Goal: Check status: Check status

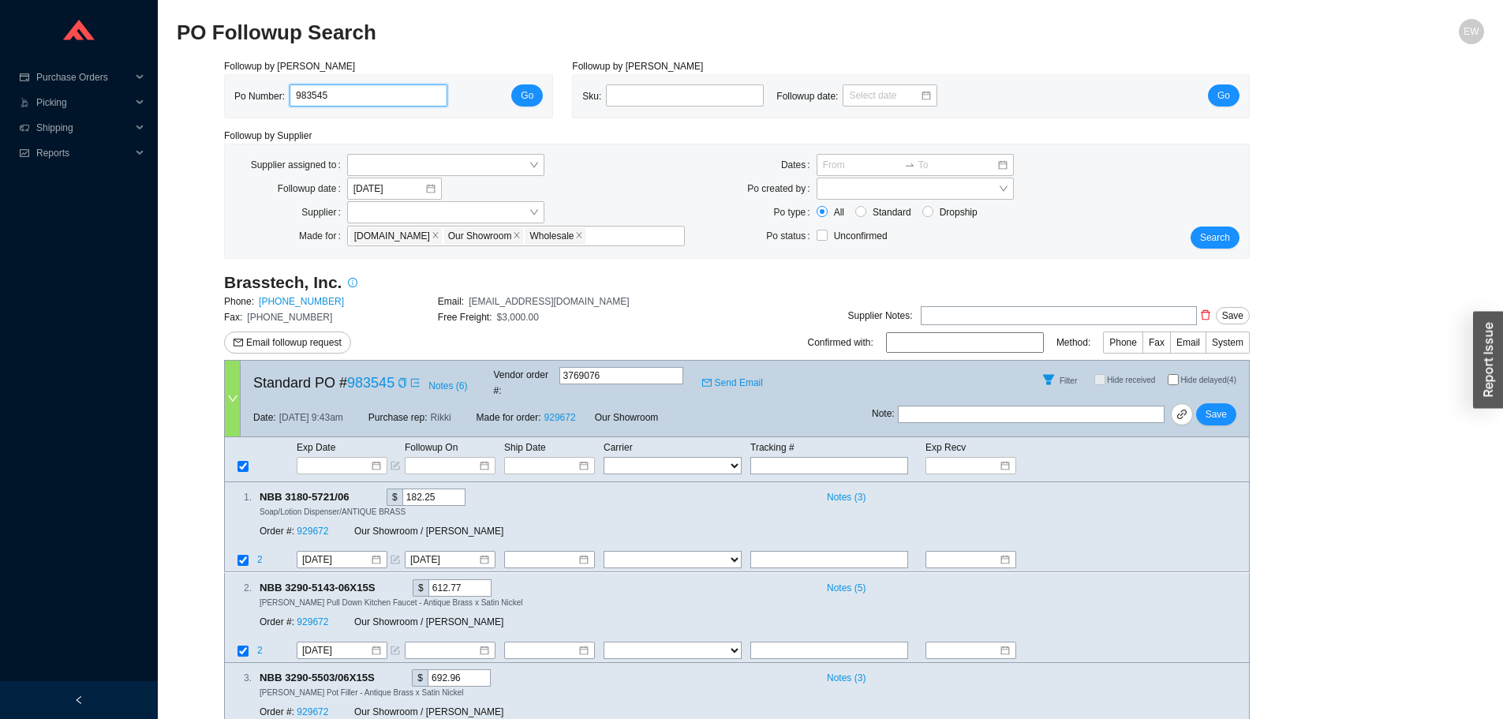
drag, startPoint x: 357, startPoint y: 103, endPoint x: 251, endPoint y: 107, distance: 105.8
click at [251, 107] on div "Po Number: 983545" at bounding box center [347, 96] width 226 height 24
paste input "984695"
type input "984695"
click at [545, 91] on div "Po Number: 984695 Go" at bounding box center [388, 96] width 327 height 43
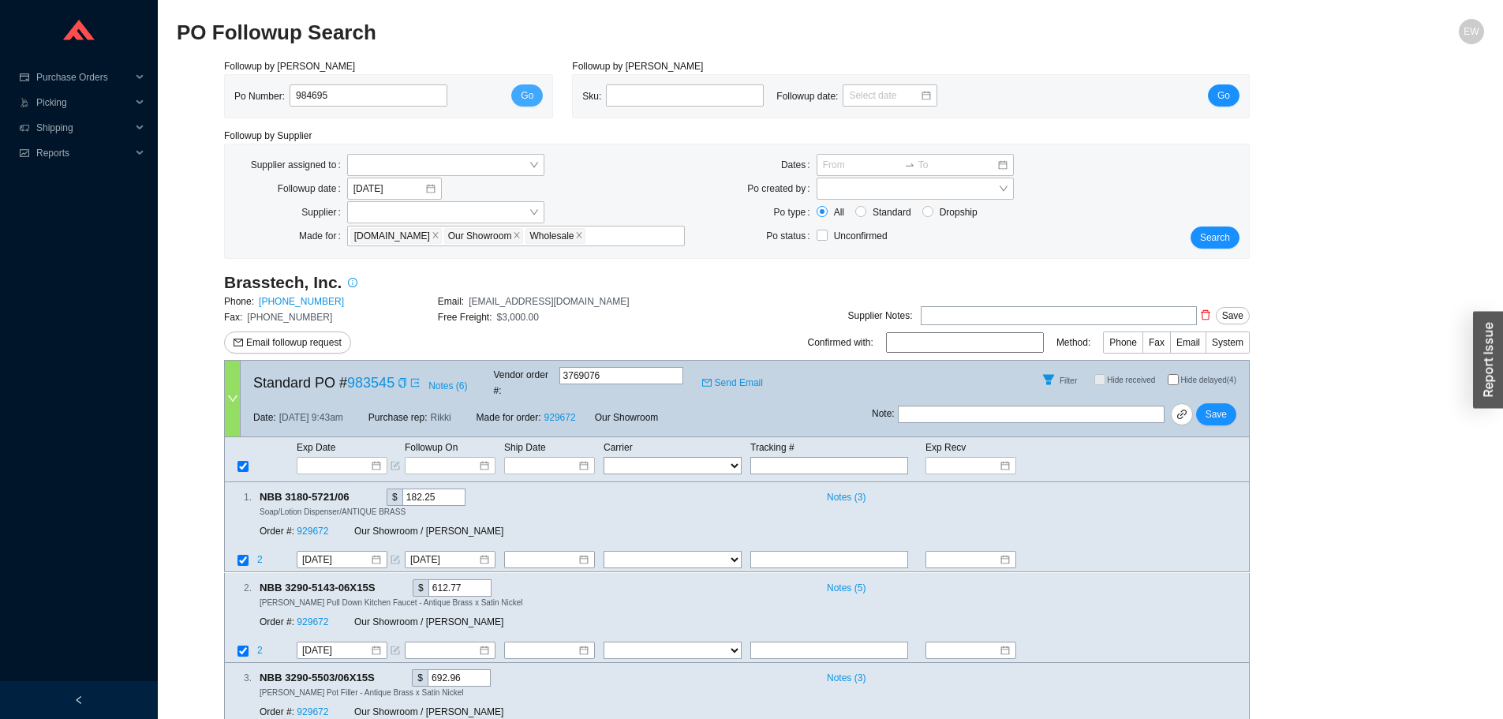
click at [530, 93] on span "Go" at bounding box center [527, 96] width 13 height 16
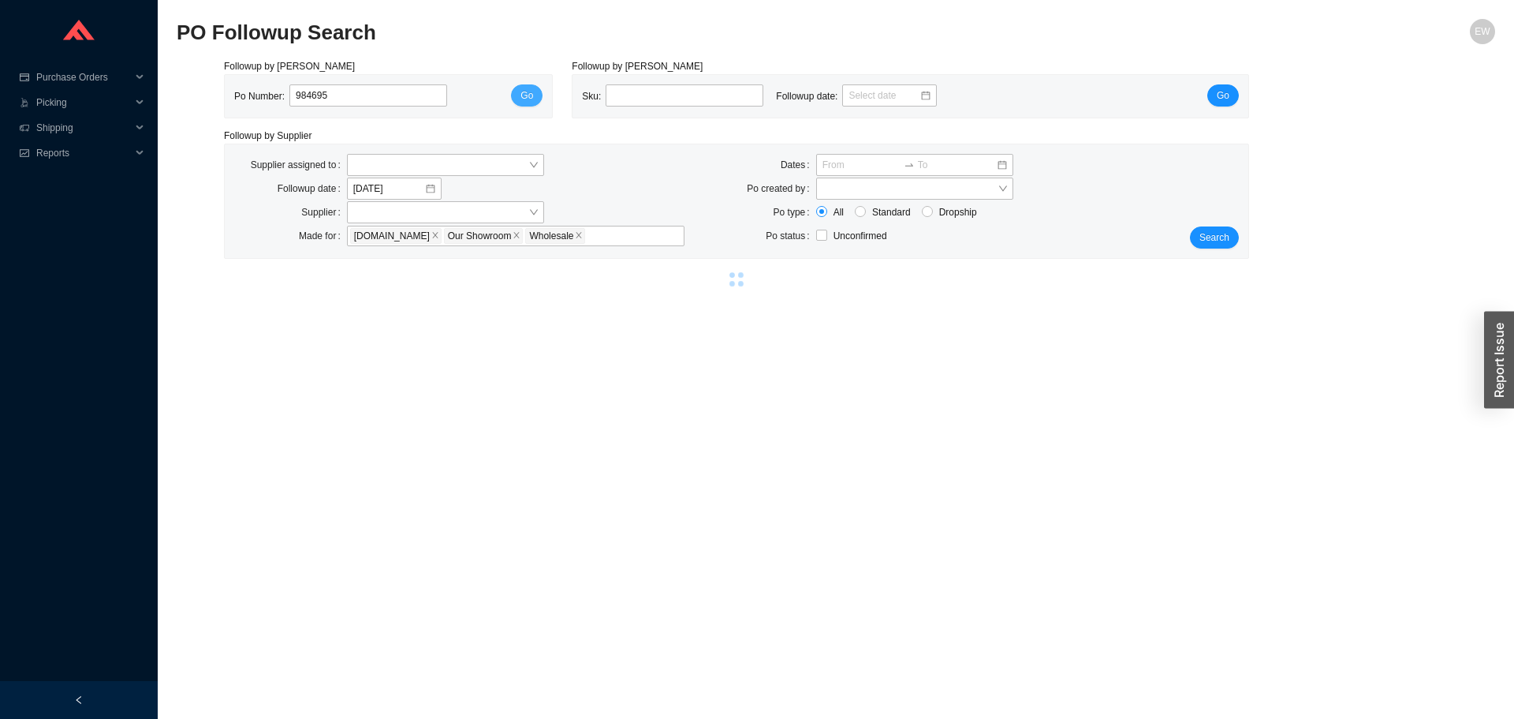
select select "1"
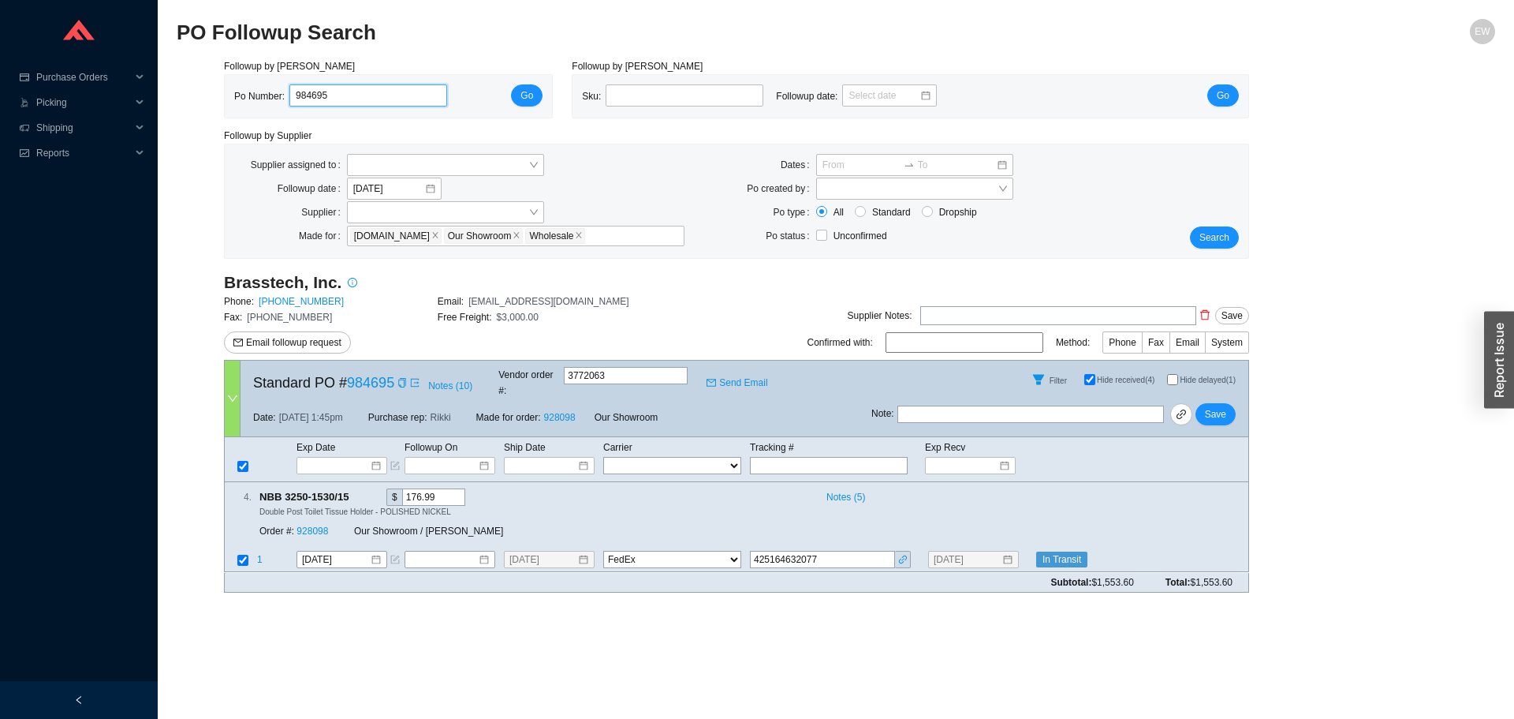
drag, startPoint x: 349, startPoint y: 92, endPoint x: 240, endPoint y: 100, distance: 109.1
click at [240, 100] on div "Po Number: 984695" at bounding box center [347, 96] width 226 height 24
paste input "987839"
type input "987839"
click at [527, 91] on span "Go" at bounding box center [527, 96] width 13 height 16
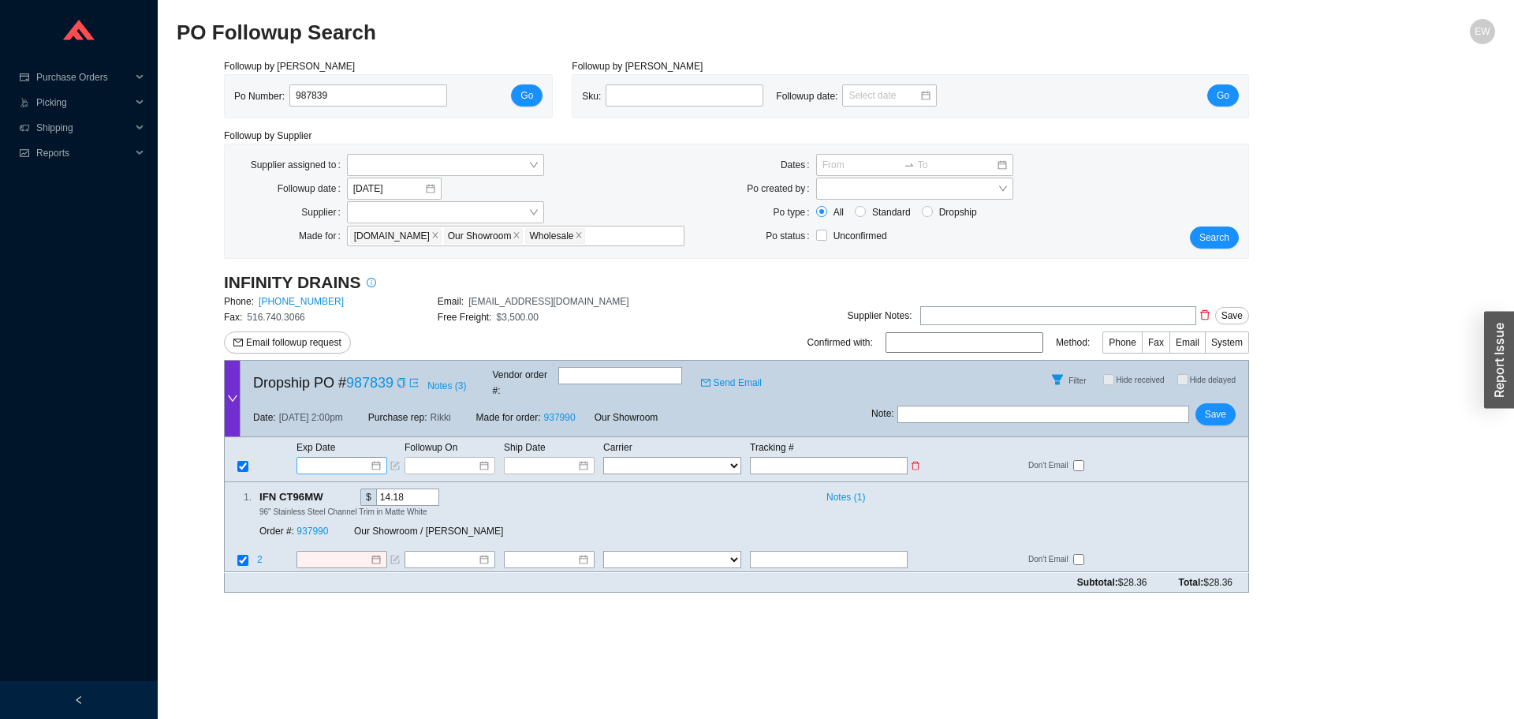
click at [376, 457] on div at bounding box center [342, 465] width 78 height 16
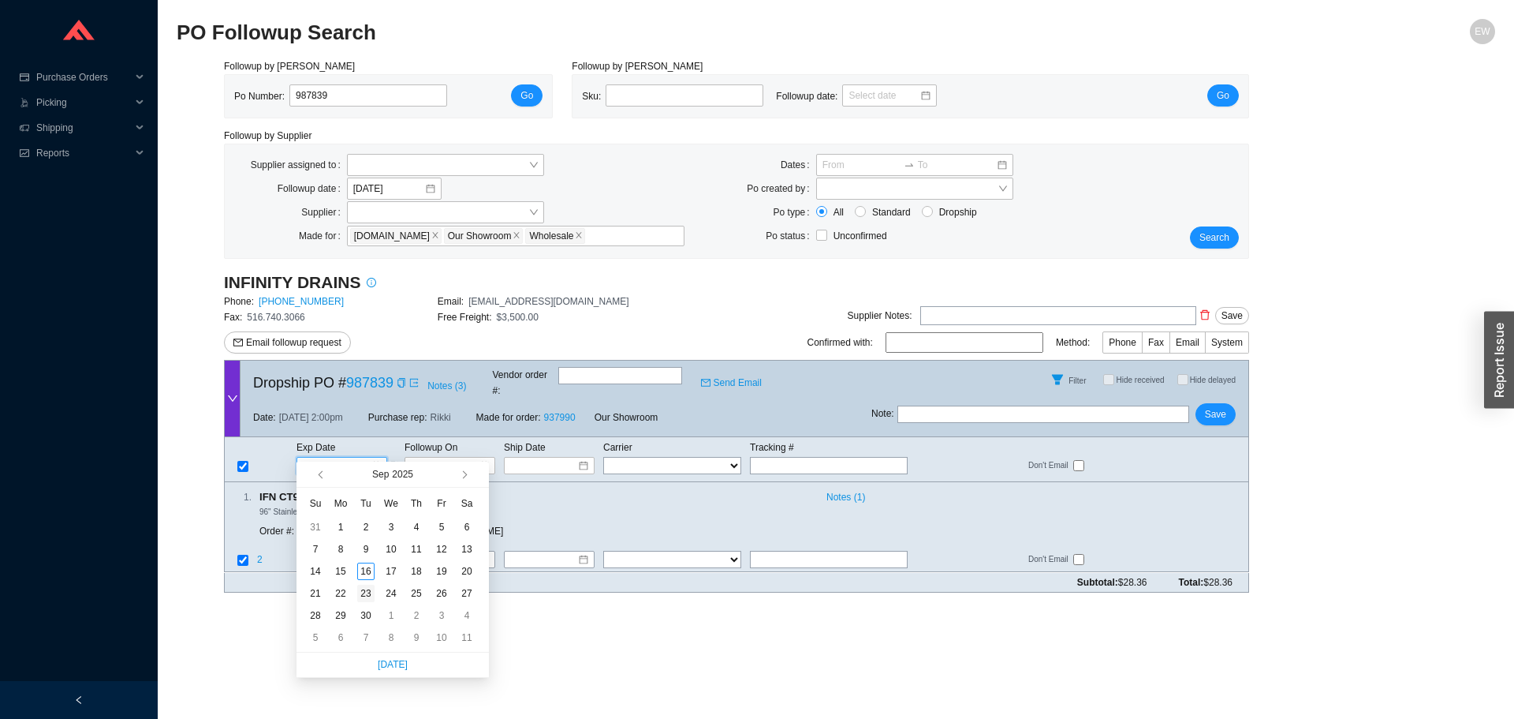
type input "9/23/2025"
click at [368, 592] on div "23" at bounding box center [365, 592] width 17 height 17
type input "9/23/2025"
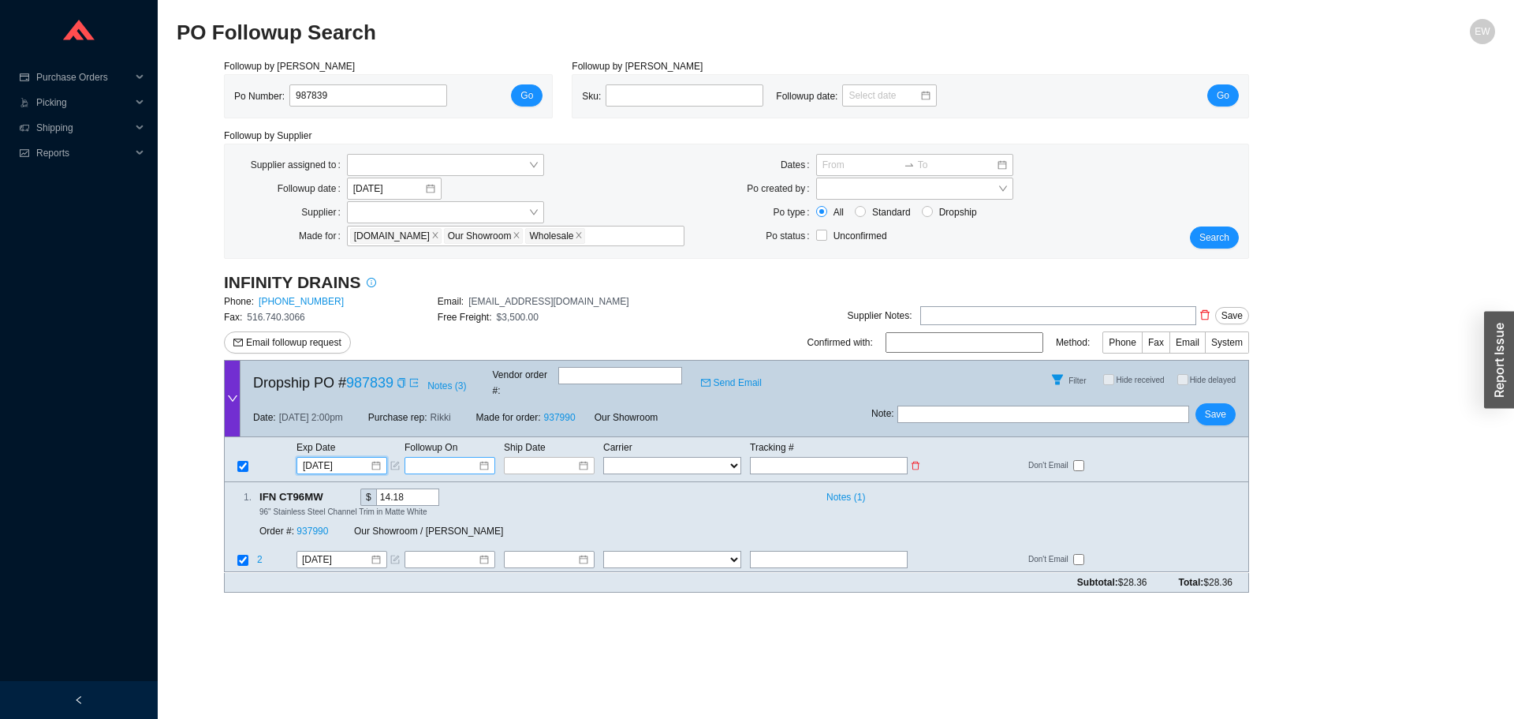
click at [476, 457] on input at bounding box center [444, 465] width 67 height 16
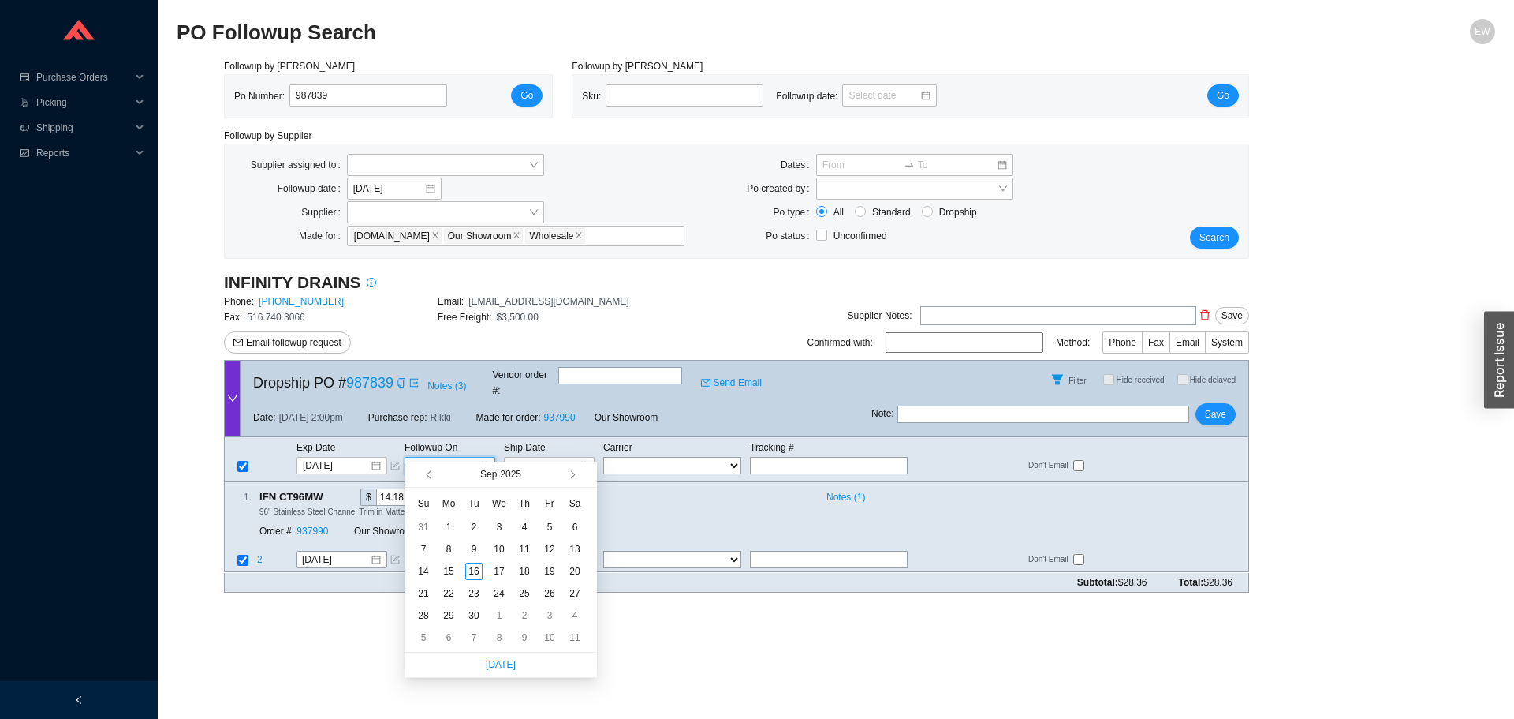
type input "9/3/2025"
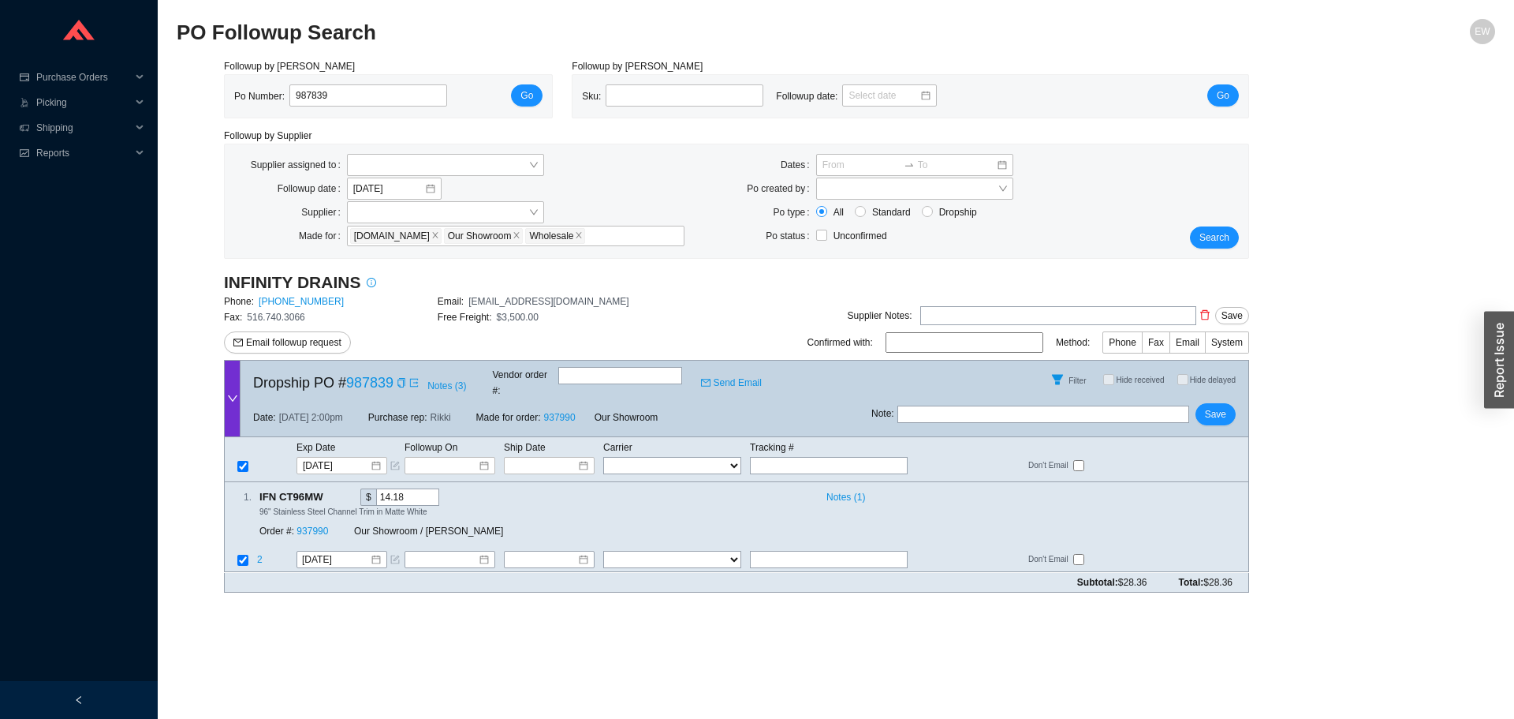
click at [663, 596] on main "PO Followup Search EW Followup by PO Po Number: 987839 Go Followup by Sku Sku: …" at bounding box center [836, 369] width 1319 height 700
click at [1211, 406] on span "Save" at bounding box center [1215, 414] width 21 height 16
drag, startPoint x: 351, startPoint y: 105, endPoint x: 280, endPoint y: 100, distance: 71.1
click at [280, 100] on div "Po Number: 987839" at bounding box center [347, 96] width 226 height 24
paste input "987885"
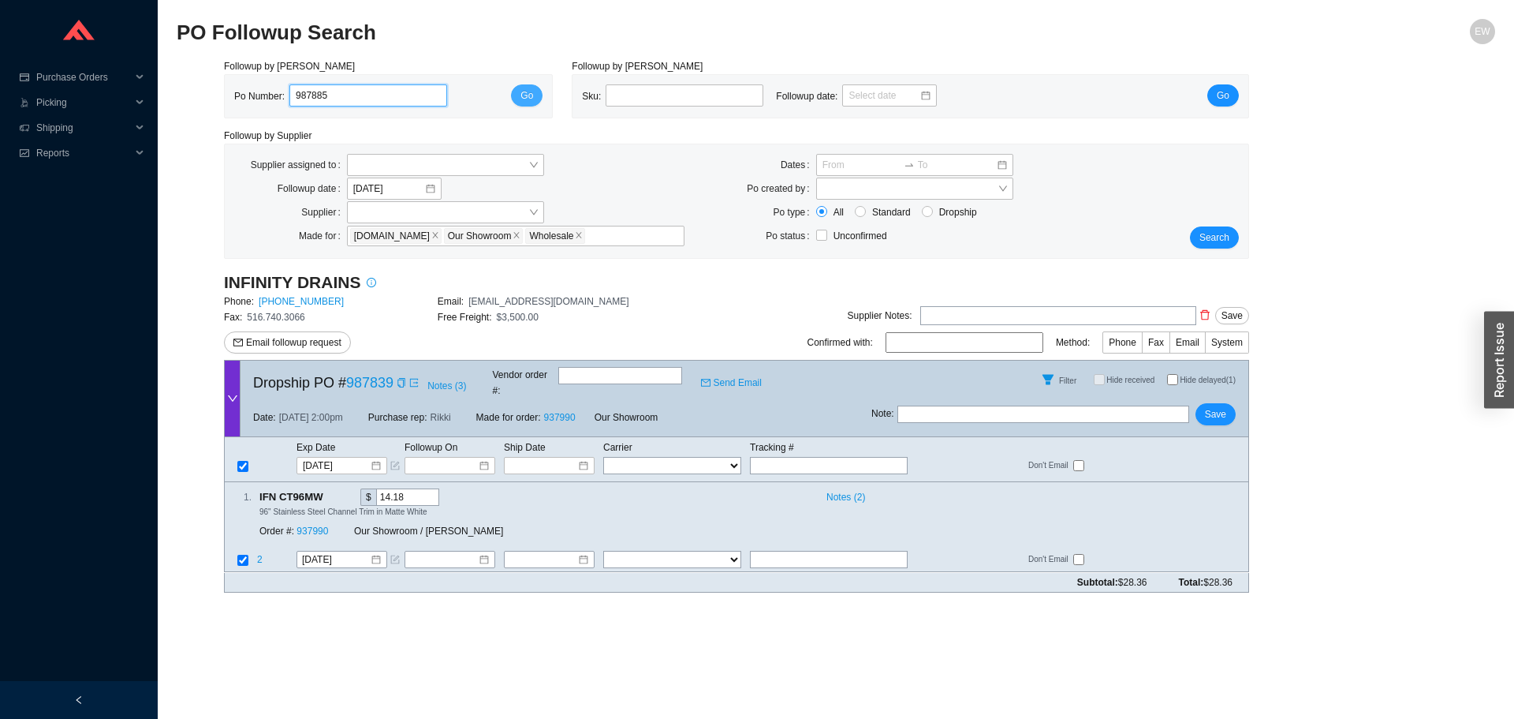
type input "987885"
click at [515, 102] on button "Go" at bounding box center [527, 95] width 32 height 22
select select "1"
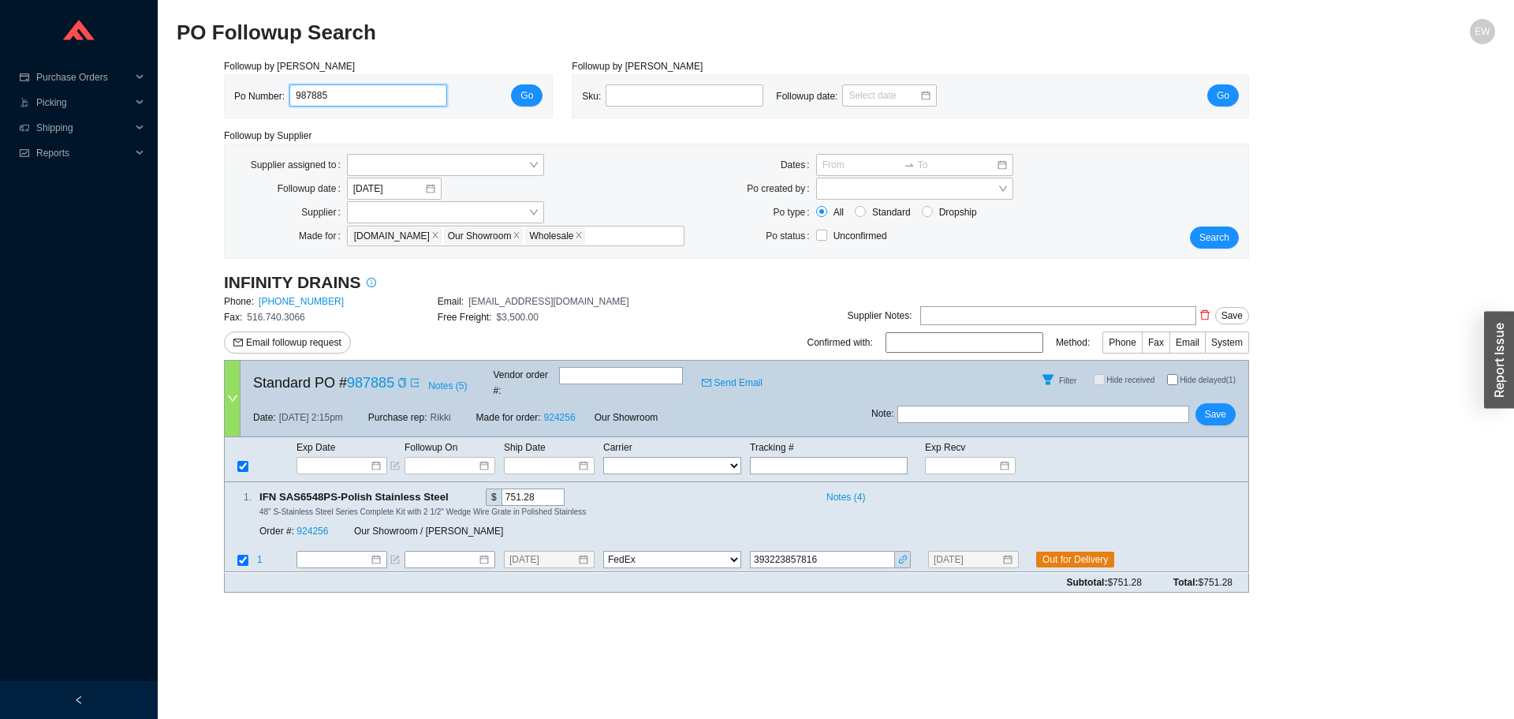
drag, startPoint x: 341, startPoint y: 97, endPoint x: 259, endPoint y: 99, distance: 82.0
click at [259, 99] on div "Po Number: 987885" at bounding box center [347, 96] width 226 height 24
paste input "988025"
type input "988025"
click at [525, 93] on span "Go" at bounding box center [527, 96] width 13 height 16
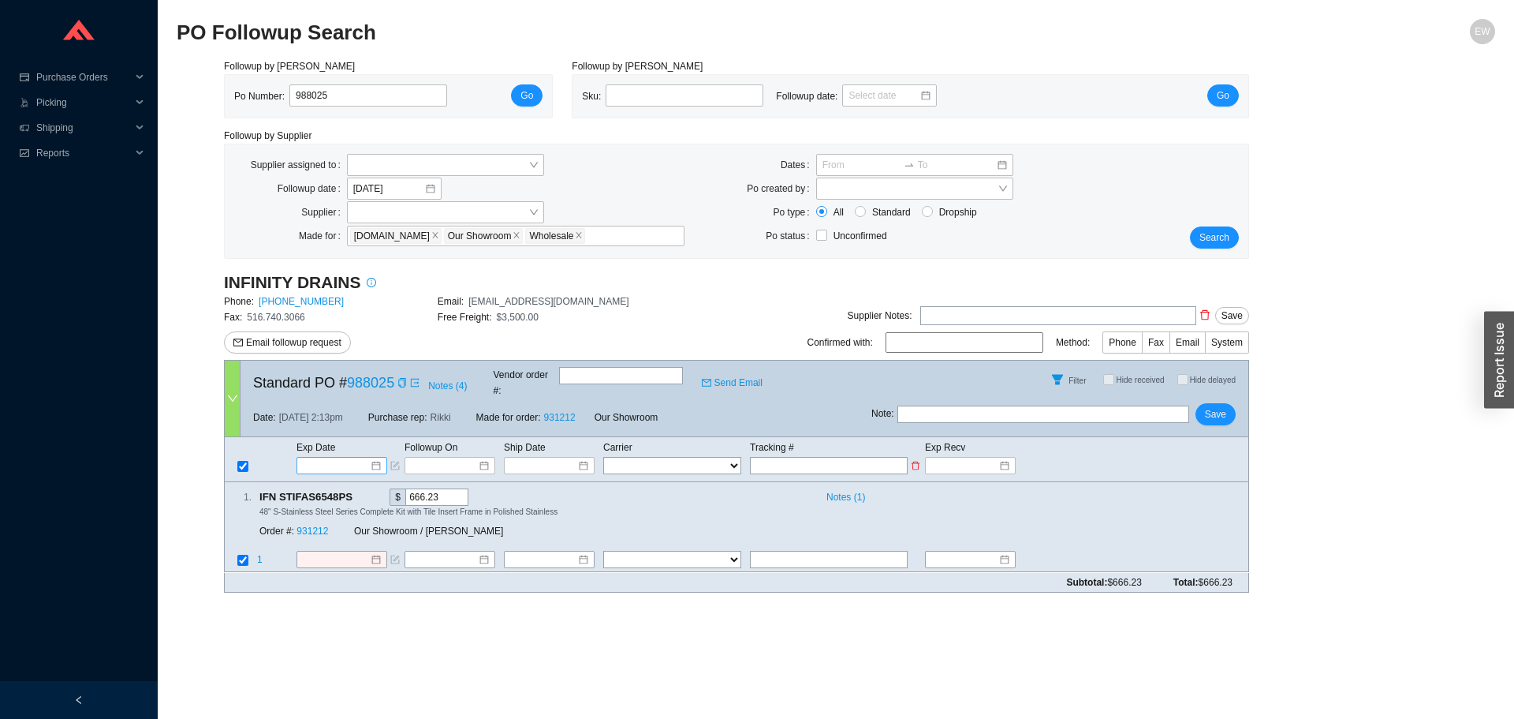
click at [371, 457] on div at bounding box center [342, 465] width 78 height 16
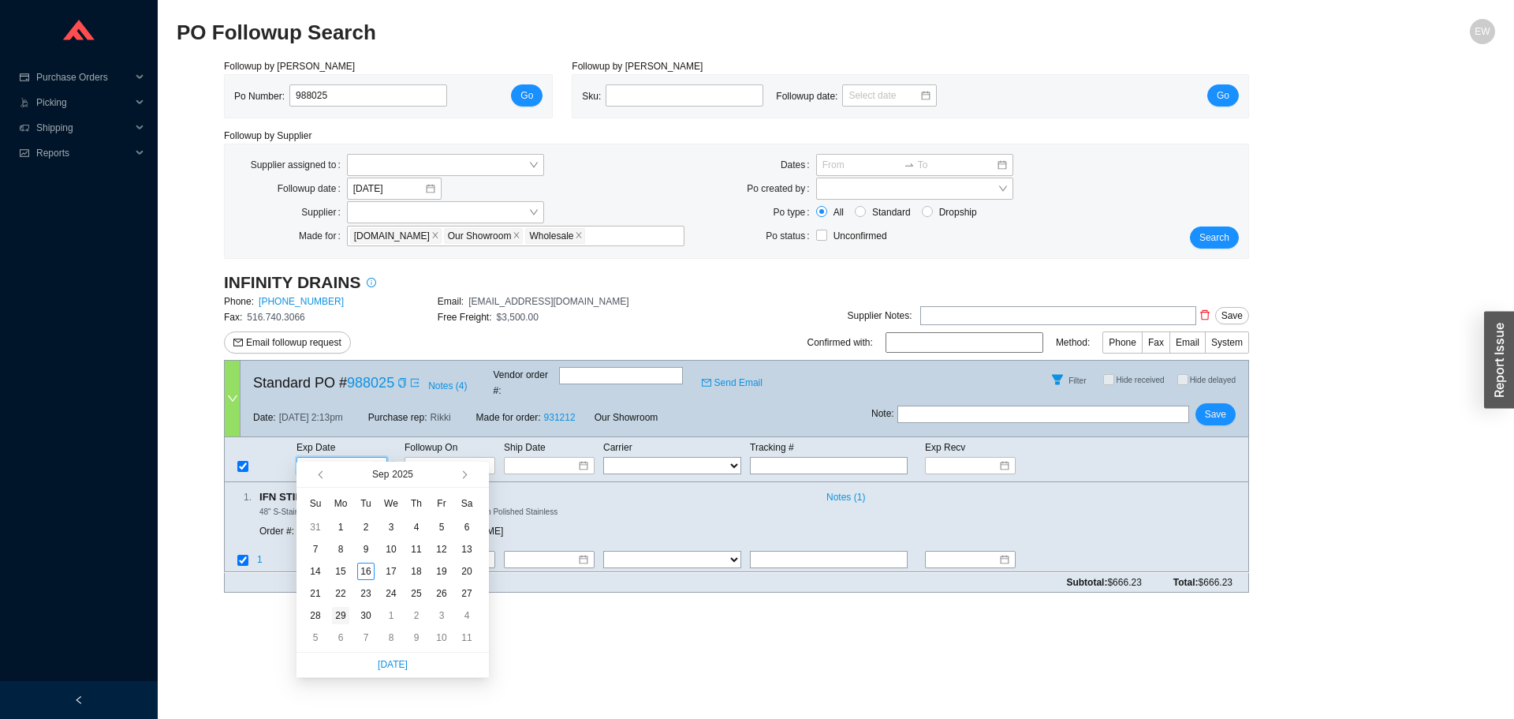
type input "9/29/2025"
click at [341, 617] on div "29" at bounding box center [340, 615] width 17 height 17
type input "9/29/2025"
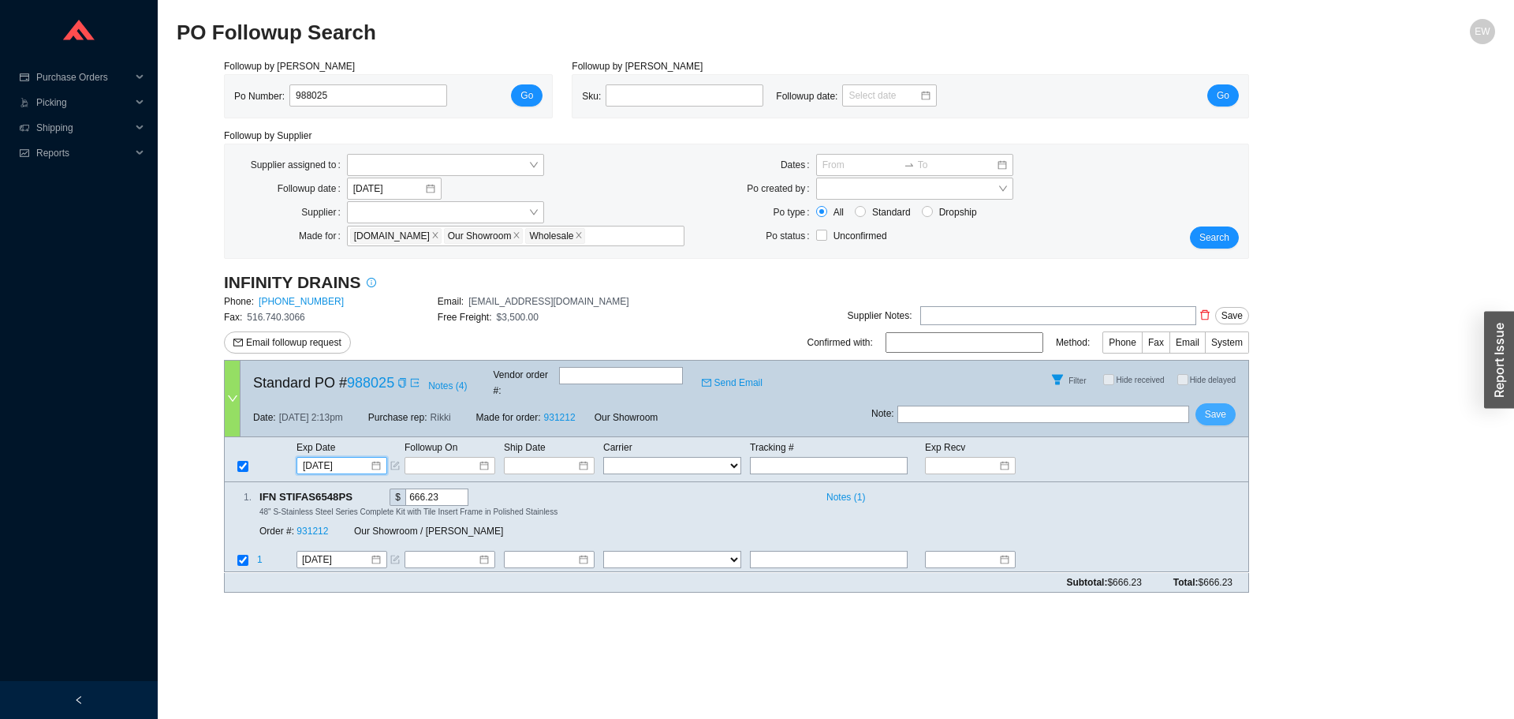
click at [1225, 406] on span "Save" at bounding box center [1215, 414] width 21 height 16
drag, startPoint x: 325, startPoint y: 91, endPoint x: 263, endPoint y: 91, distance: 62.3
click at [263, 91] on div "Po Number: 988025" at bounding box center [347, 96] width 226 height 24
paste input "986000"
type input "986000"
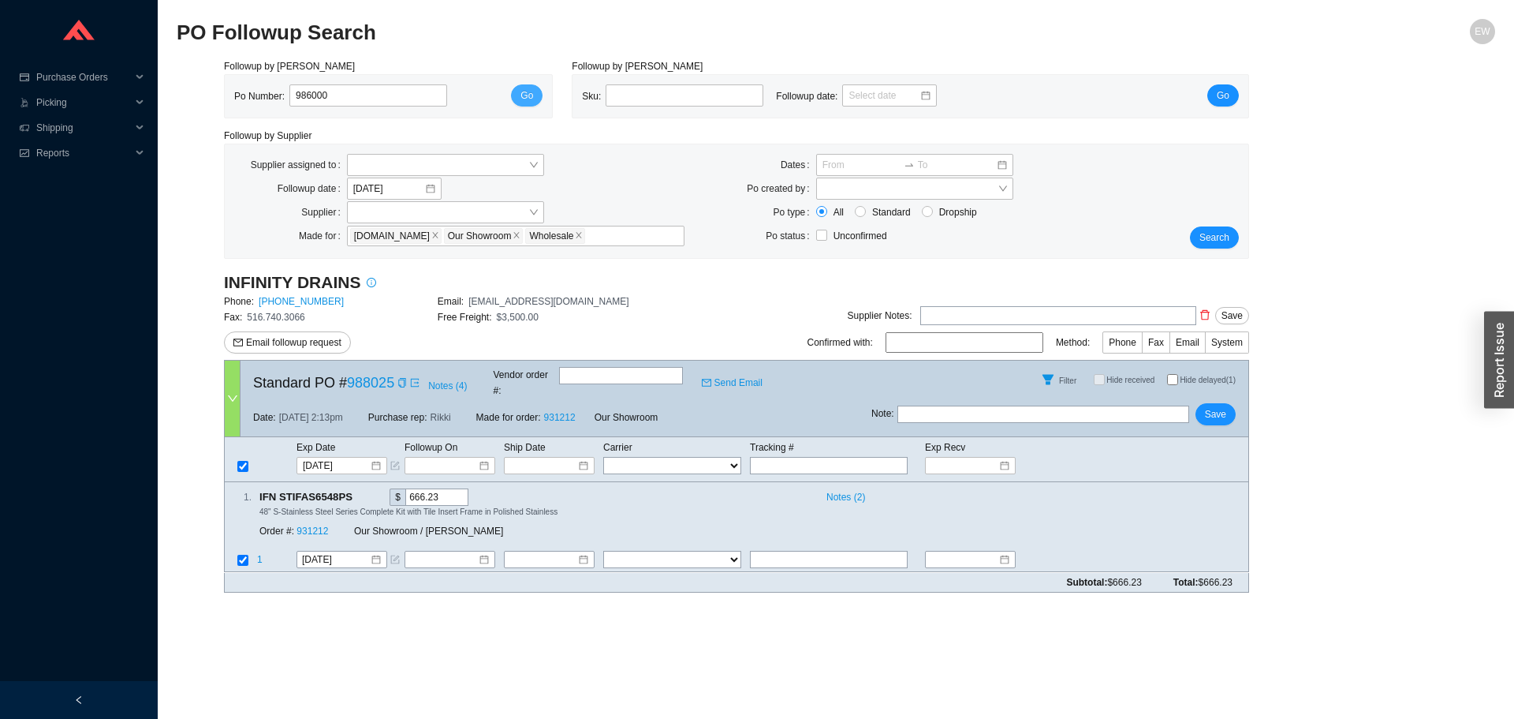
click at [525, 98] on span "Go" at bounding box center [527, 96] width 13 height 16
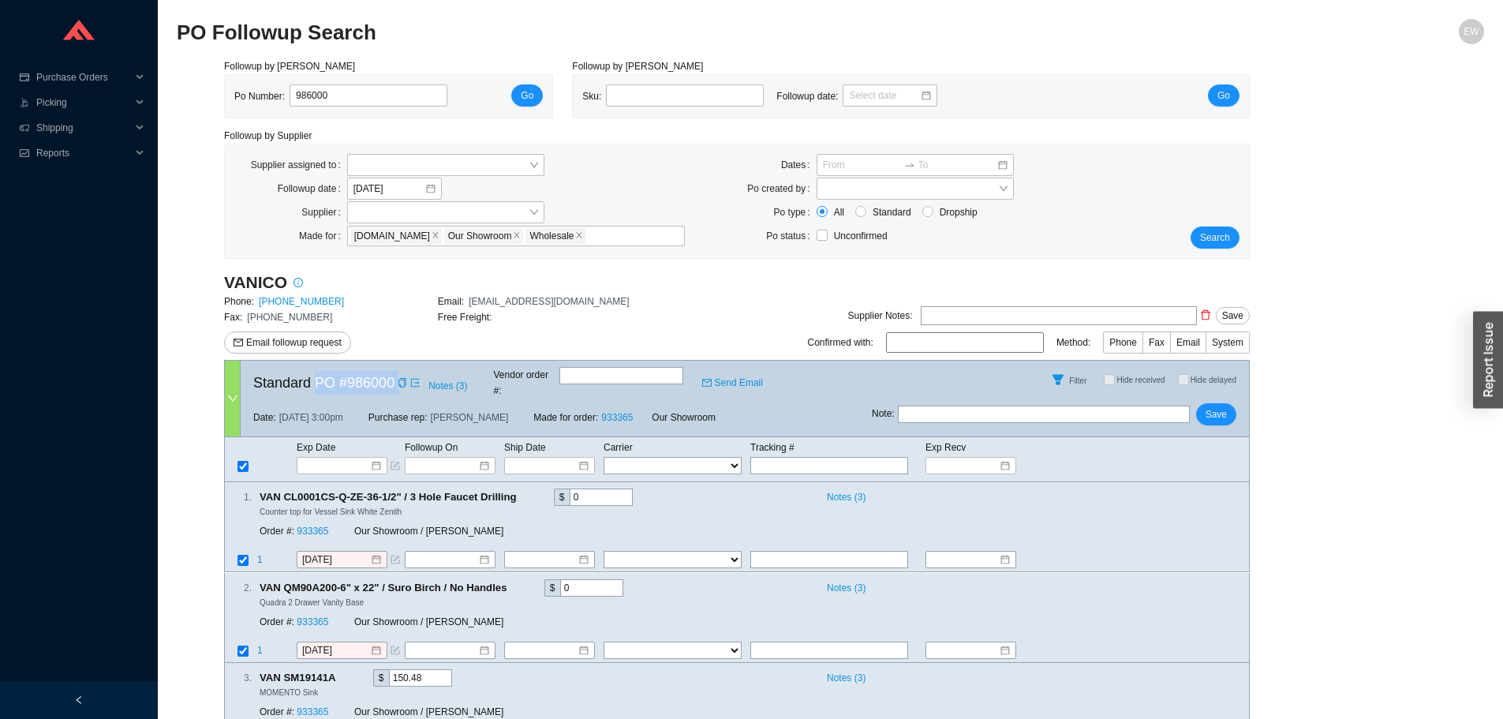
drag, startPoint x: 315, startPoint y: 377, endPoint x: 394, endPoint y: 383, distance: 79.1
click at [394, 383] on div "Standard PO # 986000 Notes ( 3 ) Vendor order # : Send Email" at bounding box center [556, 379] width 631 height 38
copy div "PO # 986000 Notes ( 3 )"
drag, startPoint x: 357, startPoint y: 102, endPoint x: 249, endPoint y: 107, distance: 107.4
click at [250, 106] on div "Po Number: 986000" at bounding box center [347, 96] width 226 height 24
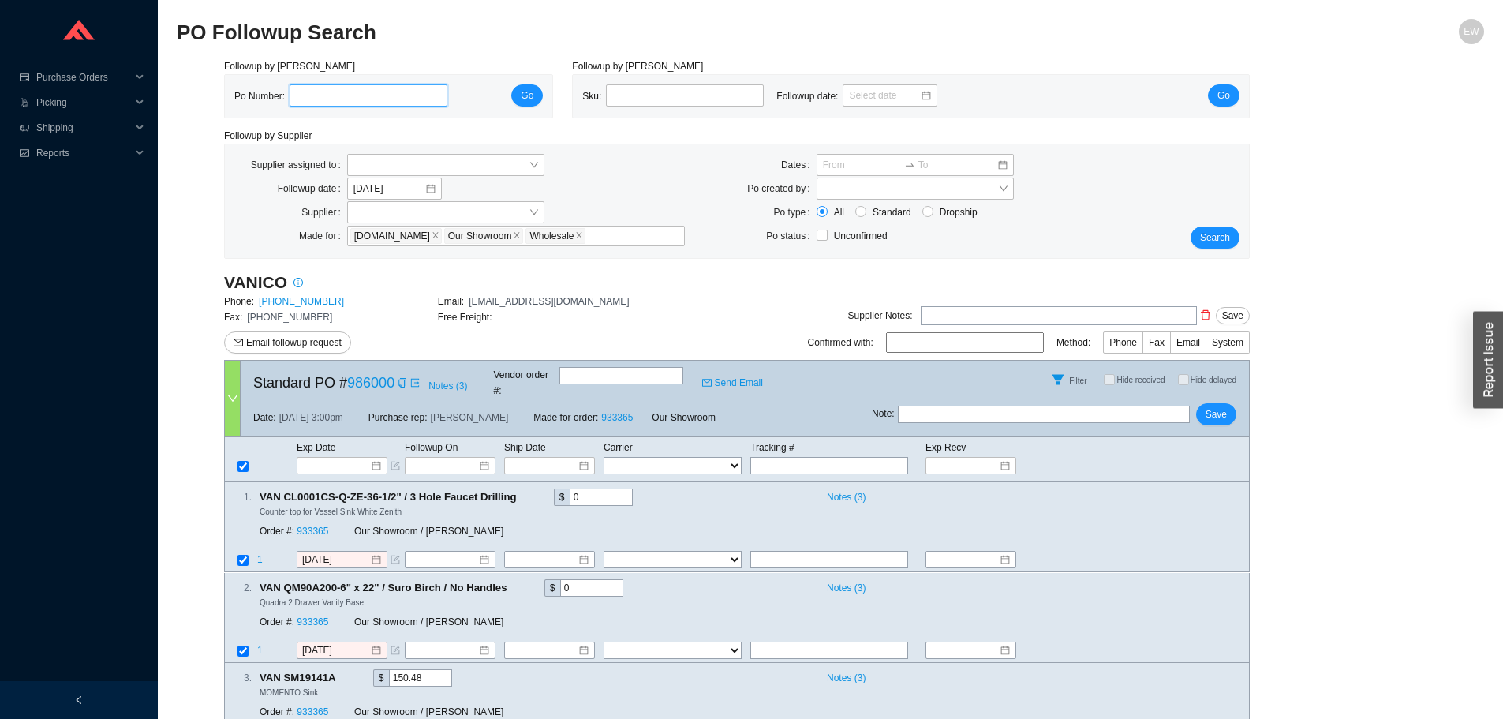
paste input "985999"
type input "985999"
click at [527, 95] on span "Go" at bounding box center [527, 96] width 13 height 16
drag, startPoint x: 315, startPoint y: 377, endPoint x: 394, endPoint y: 380, distance: 79.7
click at [394, 380] on div "Standard PO # 985999 Notes ( 3 ) Vendor order # : Send Email" at bounding box center [556, 379] width 631 height 38
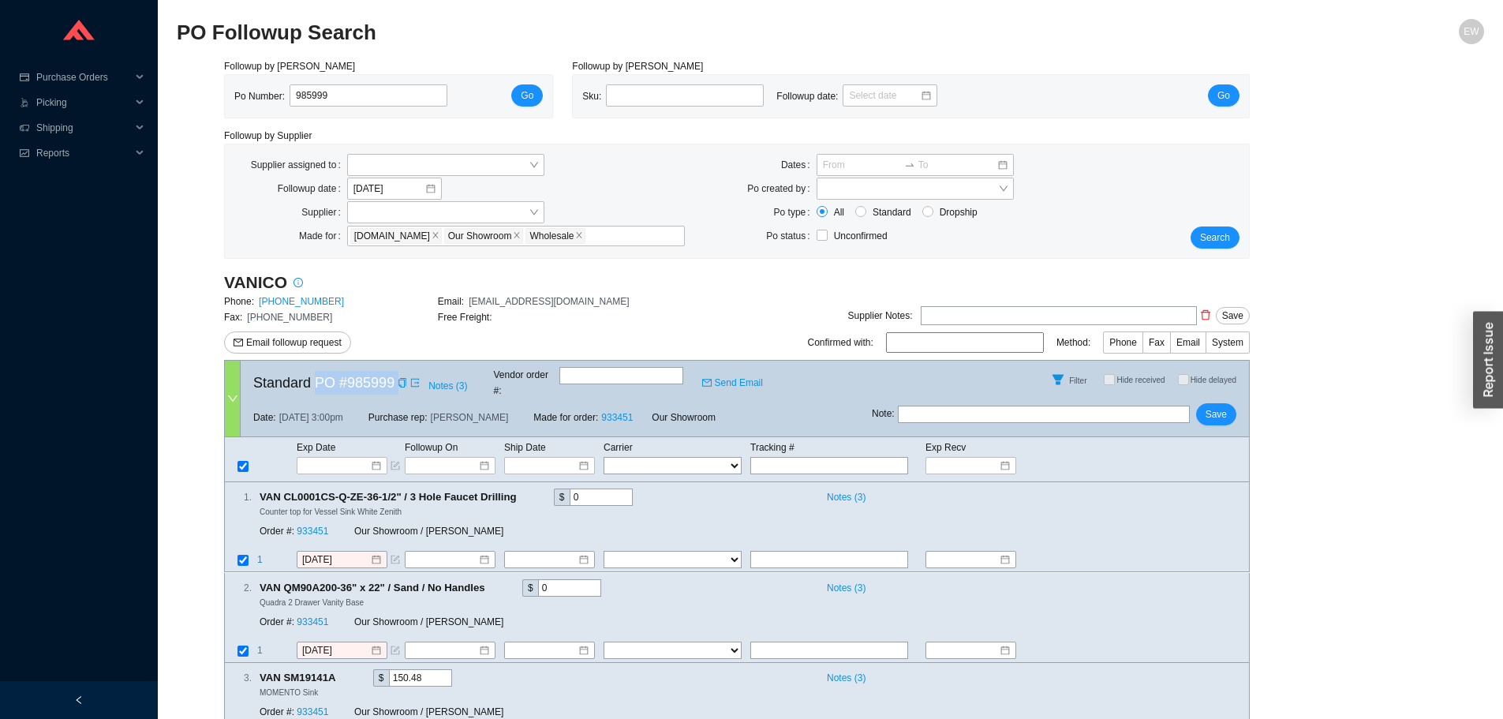
copy div "PO # 985999 Notes ( 3 )"
drag, startPoint x: 376, startPoint y: 97, endPoint x: 248, endPoint y: 88, distance: 128.9
click at [248, 88] on div "Po Number: 985999" at bounding box center [347, 96] width 226 height 24
paste input "987966"
type input "987966"
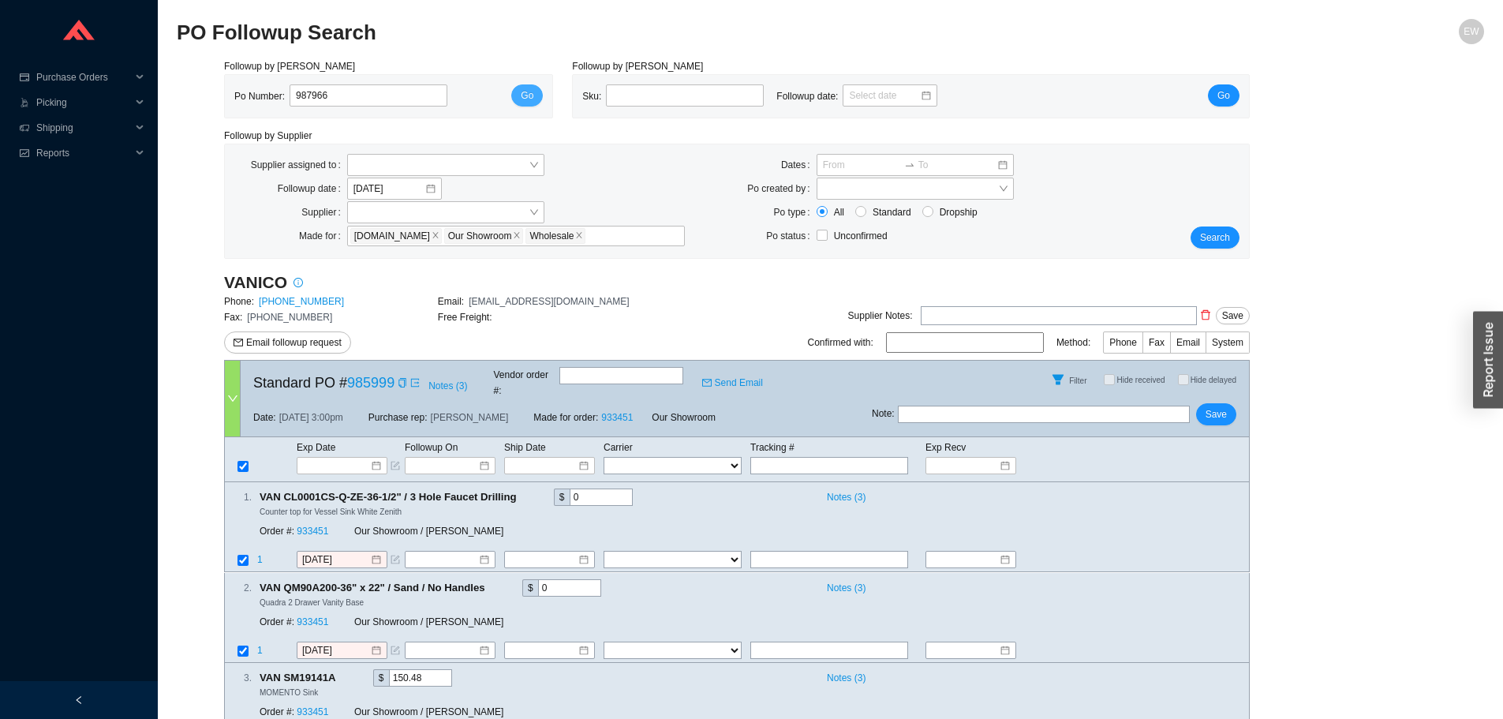
click at [519, 98] on button "Go" at bounding box center [527, 95] width 32 height 22
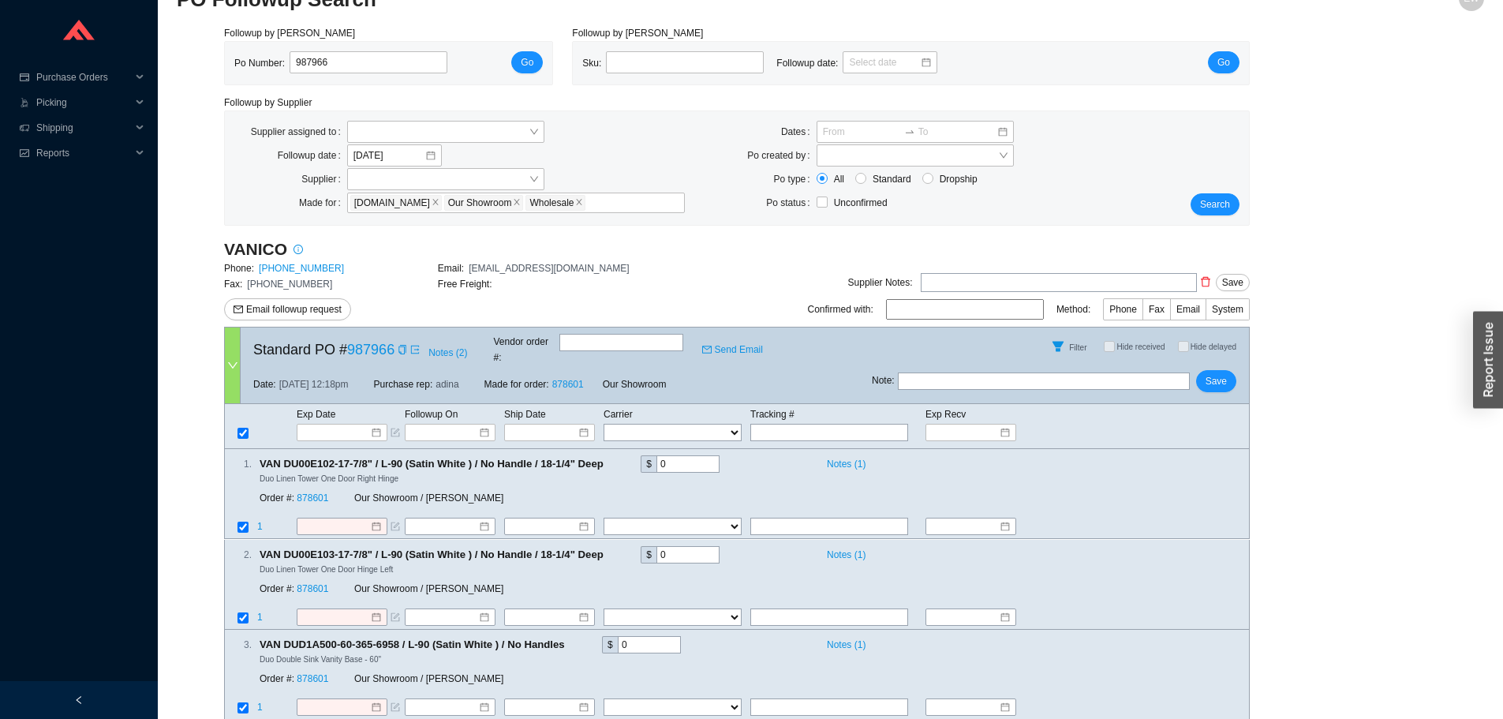
scroll to position [51, 0]
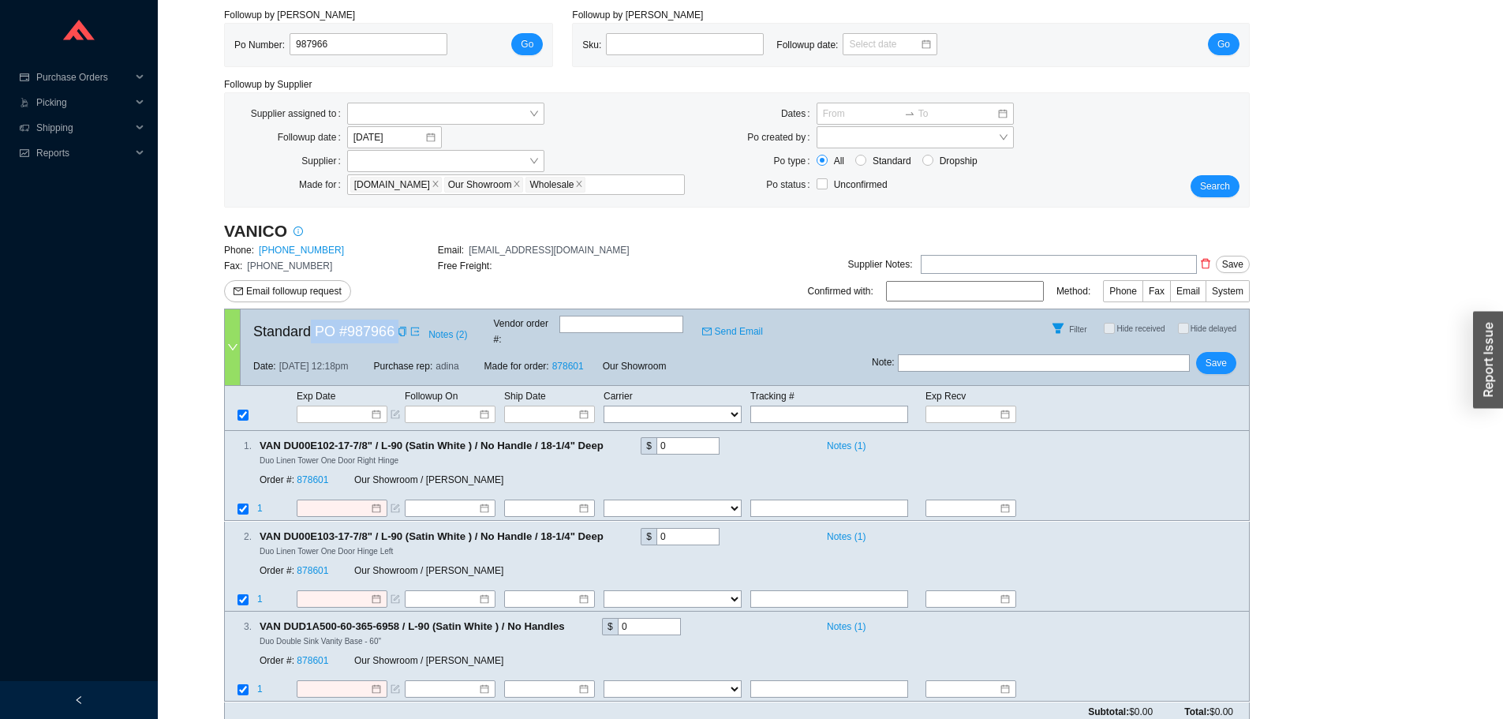
drag, startPoint x: 312, startPoint y: 327, endPoint x: 401, endPoint y: 336, distance: 89.5
click at [401, 336] on div "Standard PO # 987966 Notes ( 2 ) Vendor order # : Send Email" at bounding box center [556, 328] width 631 height 38
copy div "PO # 987966 Notes ( 2 )"
click at [574, 360] on link "878601" at bounding box center [568, 365] width 32 height 11
